Goal: Book appointment/travel/reservation

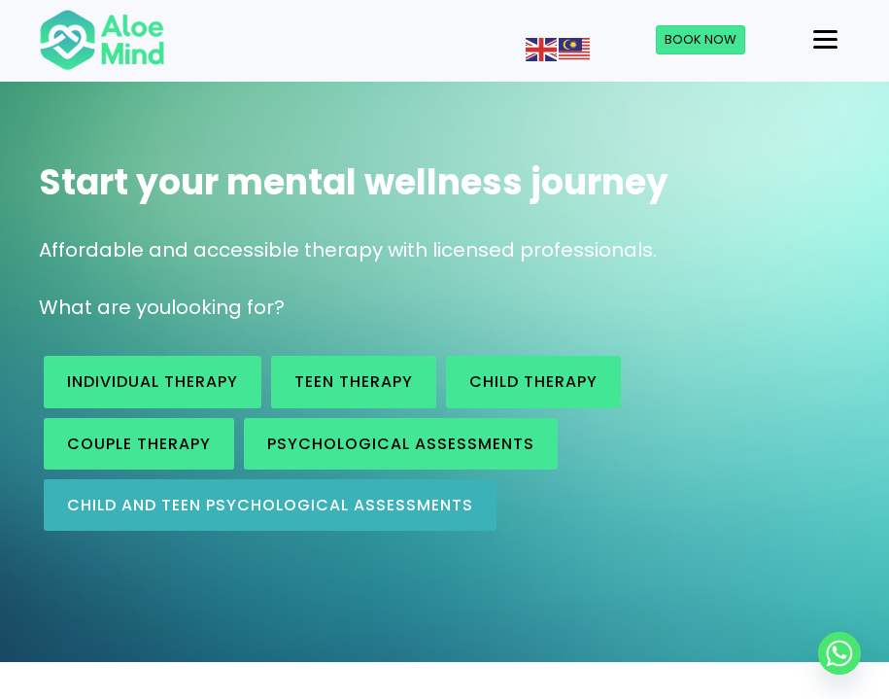
scroll to position [196, 0]
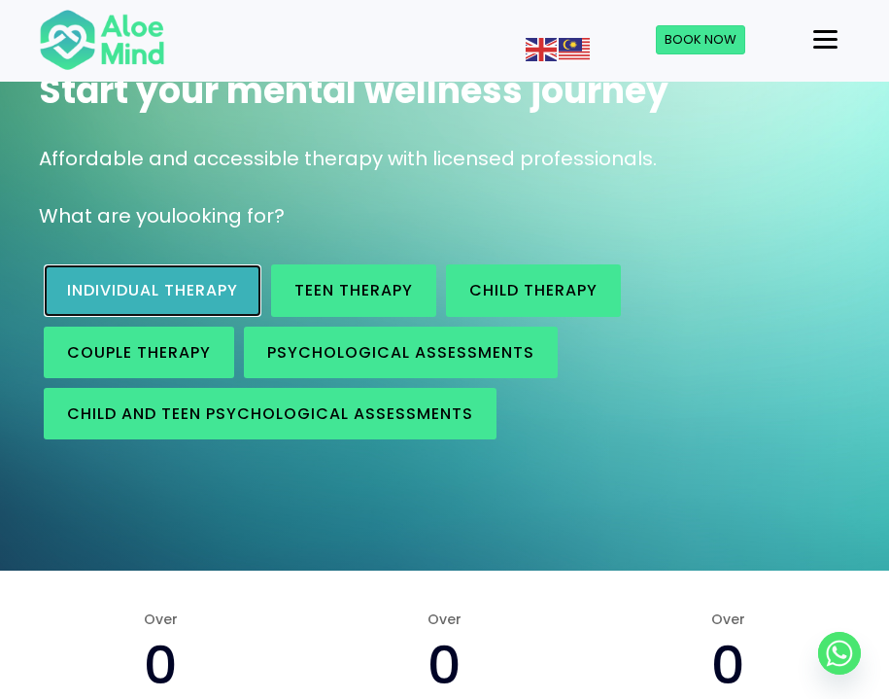
click at [182, 293] on span "Individual therapy" at bounding box center [152, 290] width 171 height 22
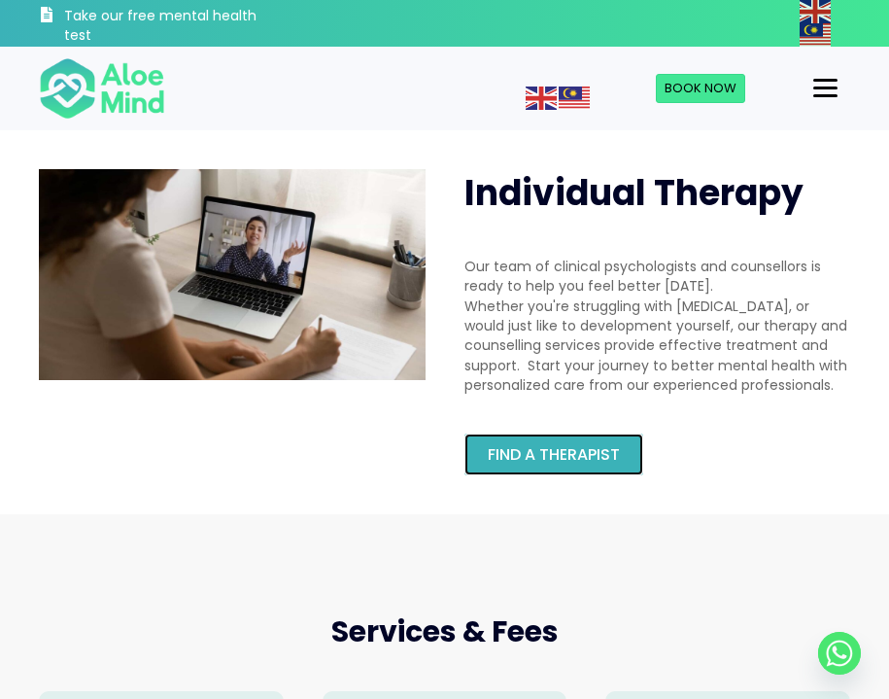
click at [514, 446] on span "Find a therapist" at bounding box center [554, 454] width 132 height 22
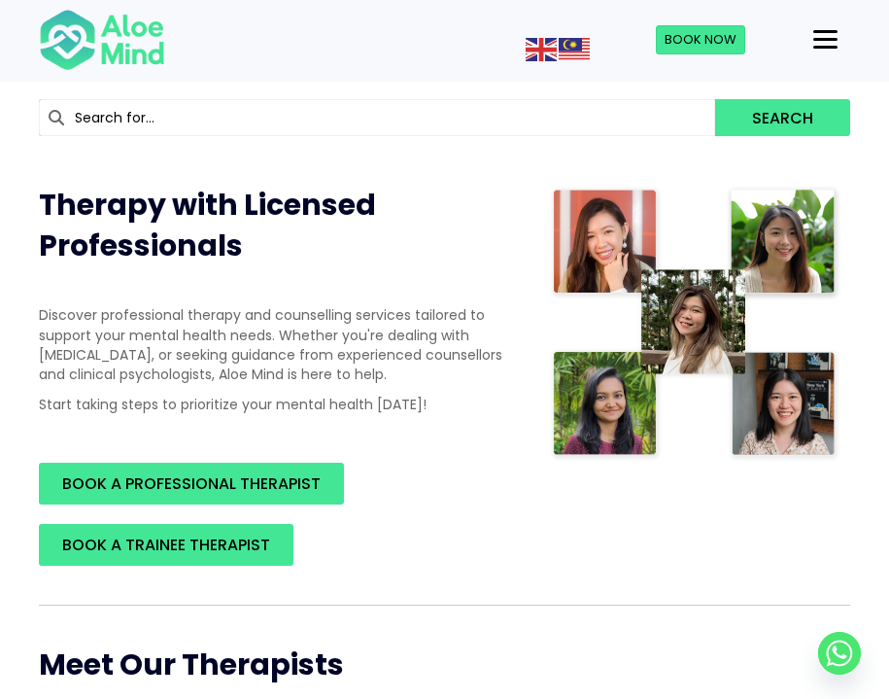
scroll to position [213, 0]
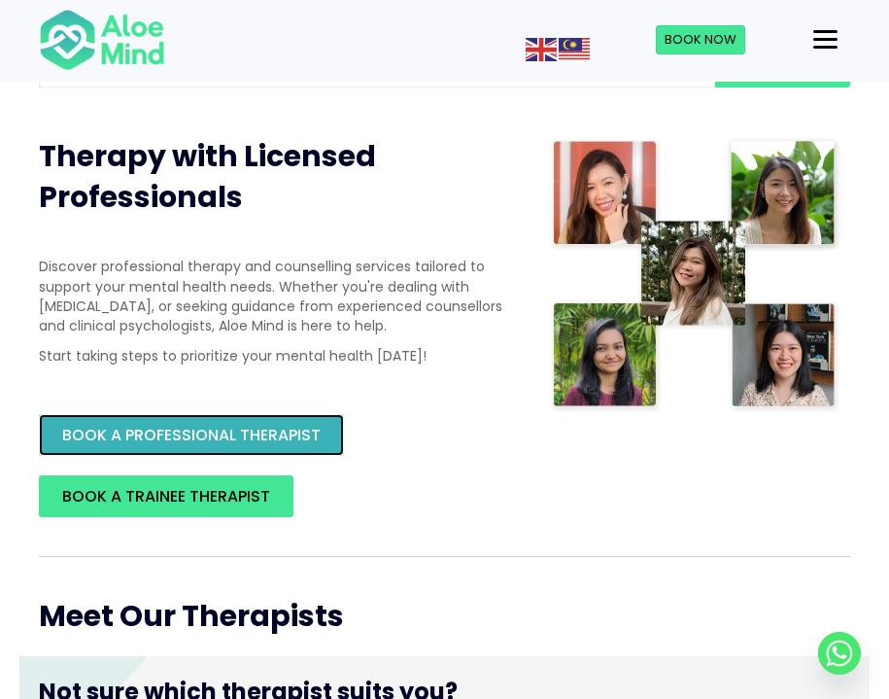
click at [261, 425] on span "BOOK A PROFESSIONAL THERAPIST" at bounding box center [191, 435] width 258 height 22
